Goal: Navigation & Orientation: Find specific page/section

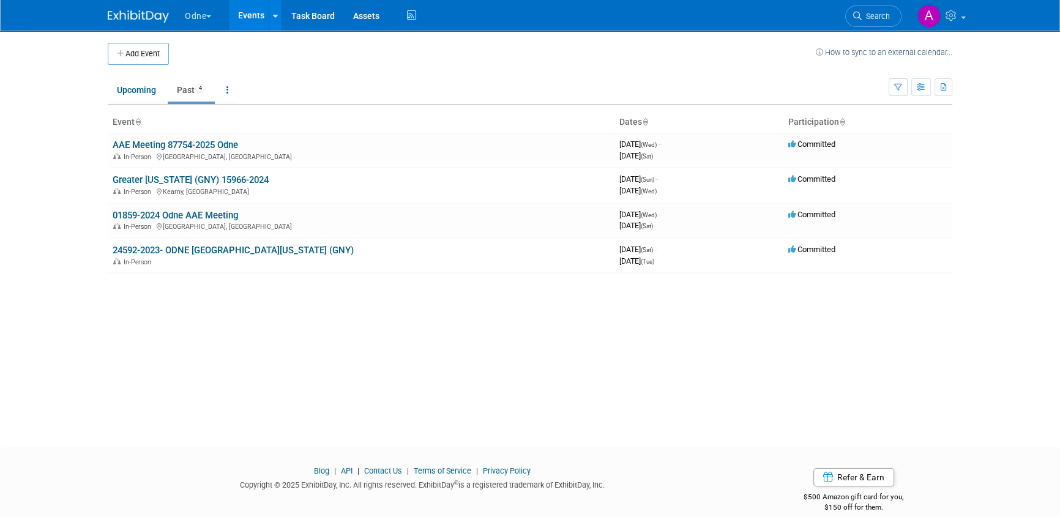
click at [190, 13] on button "Odne" at bounding box center [205, 13] width 43 height 27
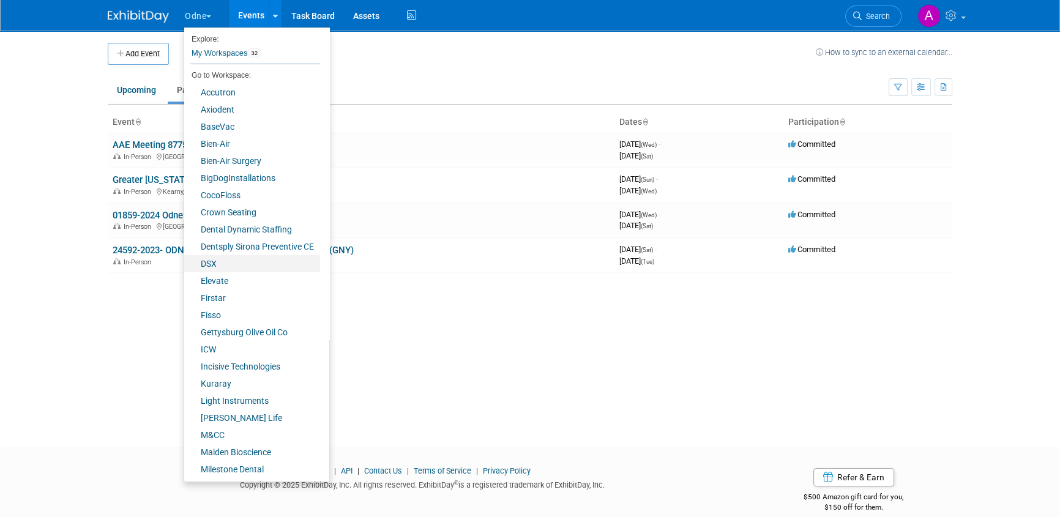
click at [239, 263] on link "DSX" at bounding box center [252, 263] width 136 height 17
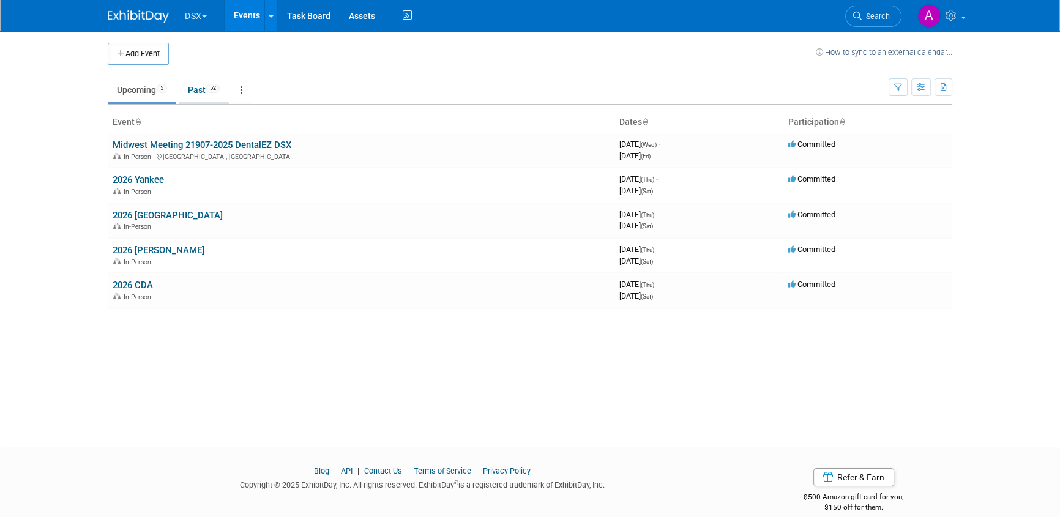
click at [198, 89] on link "Past 52" at bounding box center [204, 89] width 50 height 23
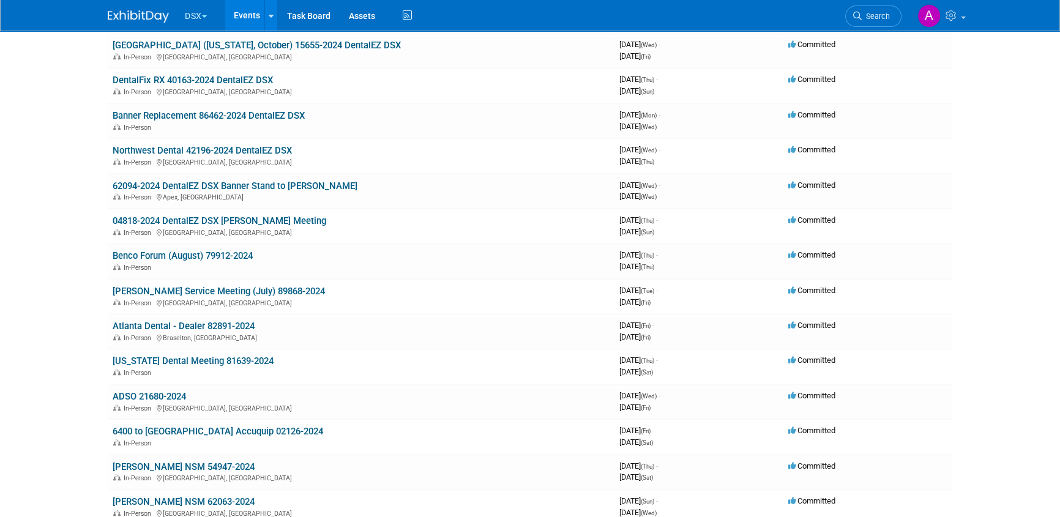
scroll to position [1135, 0]
